Goal: Navigation & Orientation: Find specific page/section

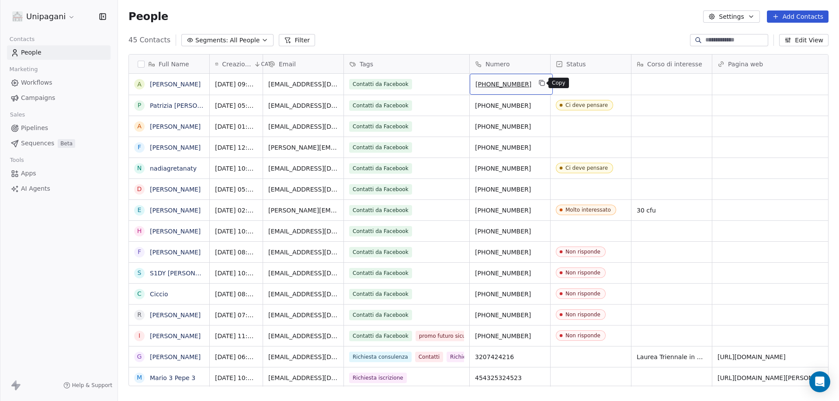
click at [538, 83] on icon "grid" at bounding box center [541, 82] width 7 height 7
click at [538, 84] on icon "grid" at bounding box center [541, 82] width 7 height 7
click at [173, 84] on link "[PERSON_NAME]" at bounding box center [175, 84] width 51 height 7
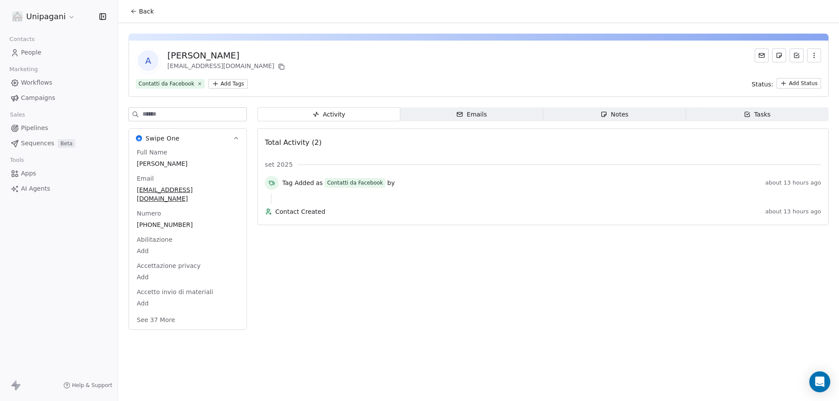
click at [43, 54] on link "People" at bounding box center [59, 52] width 104 height 14
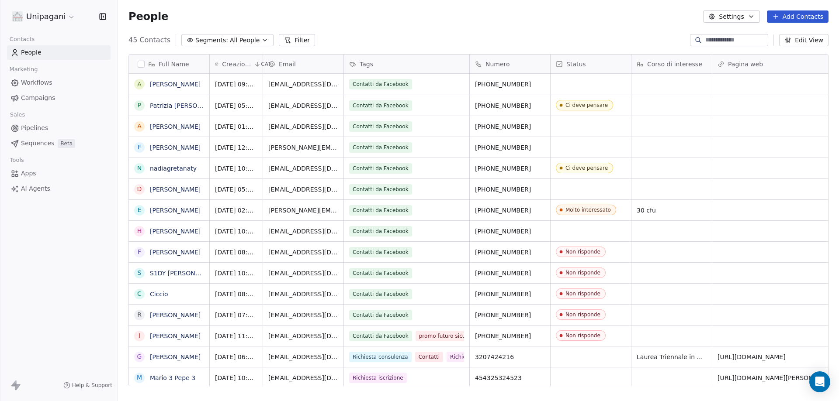
scroll to position [346, 714]
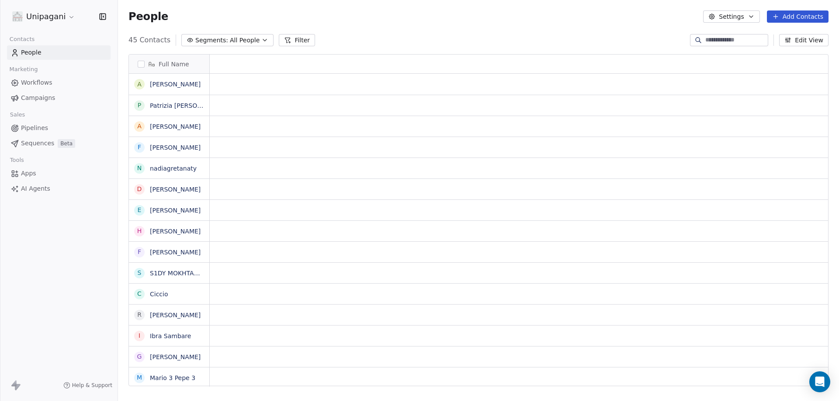
scroll to position [346, 714]
